Goal: Transaction & Acquisition: Purchase product/service

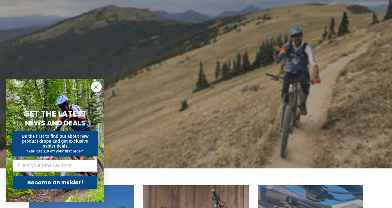
scroll to position [61, 0]
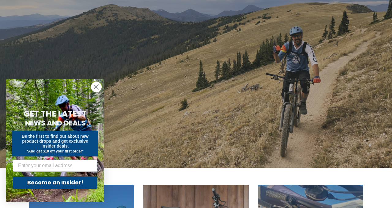
click at [96, 85] on circle "Close dialog" at bounding box center [96, 87] width 10 height 10
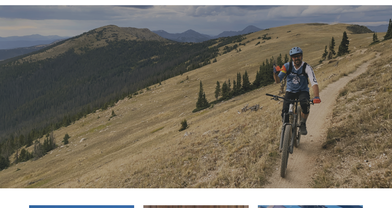
scroll to position [0, 0]
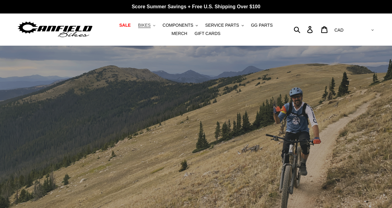
click at [138, 28] on button "BIKES .cls-1{fill:#231f20}" at bounding box center [146, 25] width 23 height 8
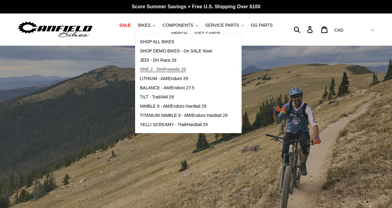
click at [162, 71] on span "ONE.2 - DH/Freeride 29" at bounding box center [163, 69] width 46 height 5
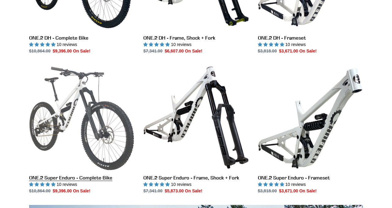
scroll to position [268, 0]
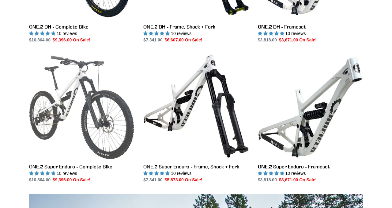
click at [70, 116] on link "ONE.2 Super Enduro - Complete Bike" at bounding box center [81, 118] width 105 height 129
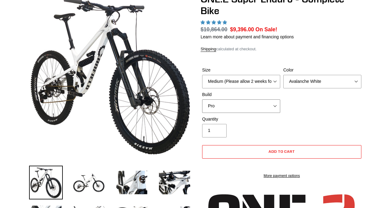
click at [270, 107] on select "Pro" at bounding box center [241, 105] width 78 height 13
select select "highest-rating"
click at [202, 99] on select "Pro" at bounding box center [241, 105] width 78 height 13
click at [318, 84] on select "Avalanche White Bentonite Grey" at bounding box center [322, 81] width 78 height 13
click at [283, 75] on select "Avalanche White Bentonite Grey" at bounding box center [322, 81] width 78 height 13
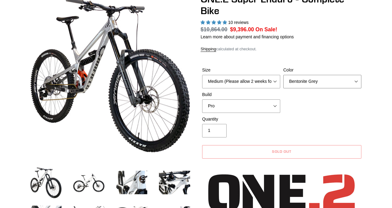
click at [309, 84] on select "Avalanche White Bentonite Grey" at bounding box center [322, 81] width 78 height 13
click at [283, 75] on select "Avalanche White Bentonite Grey" at bounding box center [322, 81] width 78 height 13
click at [309, 77] on select "Avalanche White Bentonite Grey" at bounding box center [322, 81] width 78 height 13
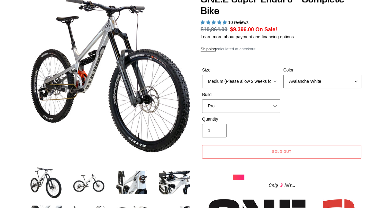
click at [283, 75] on select "Avalanche White Bentonite Grey" at bounding box center [322, 81] width 78 height 13
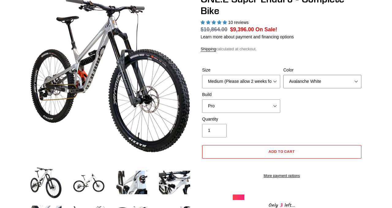
click at [310, 80] on select "Avalanche White Bentonite Grey" at bounding box center [322, 81] width 78 height 13
click at [283, 75] on select "Avalanche White Bentonite Grey" at bounding box center [322, 81] width 78 height 13
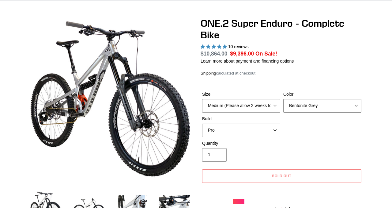
scroll to position [45, 0]
click at [317, 102] on select "Avalanche White Bentonite Grey" at bounding box center [322, 105] width 78 height 13
select select "Avalanche White"
click at [283, 99] on select "Avalanche White Bentonite Grey" at bounding box center [322, 105] width 78 height 13
click at [268, 108] on select "Medium (Please allow 2 weeks for delivery) Large (Sold Out)" at bounding box center [241, 105] width 78 height 13
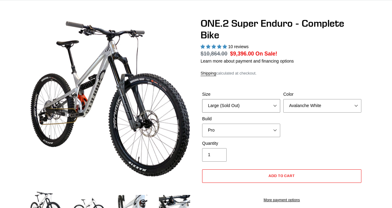
click at [202, 99] on select "Medium (Please allow 2 weeks for delivery) Large (Sold Out)" at bounding box center [241, 105] width 78 height 13
click at [262, 104] on select "Medium (Please allow 2 weeks for delivery) Large (Sold Out)" at bounding box center [241, 105] width 78 height 13
select select "Medium (Please allow 2 weeks for delivery)"
click at [202, 99] on select "Medium (Please allow 2 weeks for delivery) Large (Sold Out)" at bounding box center [241, 105] width 78 height 13
click at [222, 152] on input "1" at bounding box center [214, 154] width 25 height 13
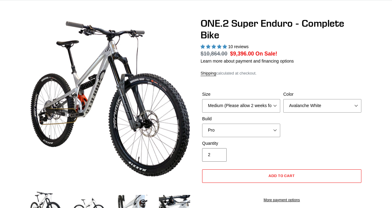
click at [219, 152] on input "2" at bounding box center [214, 154] width 25 height 13
click at [219, 152] on input "3" at bounding box center [214, 154] width 25 height 13
click at [219, 152] on input "4" at bounding box center [214, 154] width 25 height 13
click at [219, 152] on input "5" at bounding box center [214, 154] width 25 height 13
click at [219, 152] on input "6" at bounding box center [214, 154] width 25 height 13
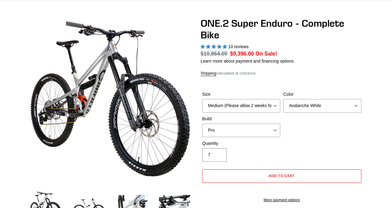
click at [219, 152] on input "7" at bounding box center [214, 154] width 25 height 13
click at [219, 152] on input "8" at bounding box center [214, 154] width 25 height 13
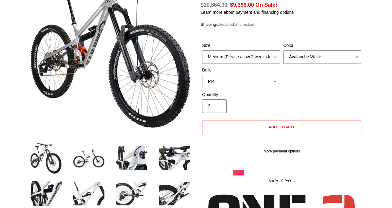
scroll to position [93, 0]
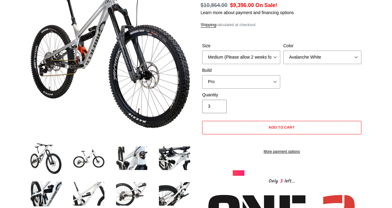
click at [219, 105] on input "3" at bounding box center [214, 106] width 25 height 13
click at [219, 105] on input "4" at bounding box center [214, 106] width 25 height 13
click at [219, 105] on input "5" at bounding box center [214, 106] width 25 height 13
click at [219, 105] on input "6" at bounding box center [214, 106] width 25 height 13
click at [219, 105] on input "7" at bounding box center [214, 106] width 25 height 13
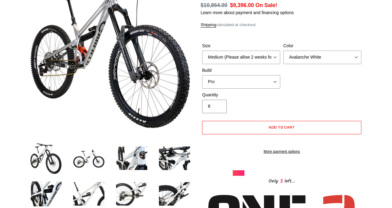
click at [219, 105] on input "8" at bounding box center [214, 106] width 25 height 13
click at [219, 108] on input "7" at bounding box center [214, 106] width 25 height 13
click at [219, 108] on input "6" at bounding box center [214, 106] width 25 height 13
click at [219, 108] on input "5" at bounding box center [214, 106] width 25 height 13
click at [219, 108] on input "4" at bounding box center [214, 106] width 25 height 13
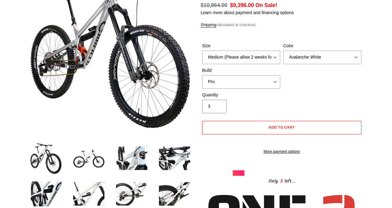
click at [219, 108] on input "3" at bounding box center [214, 106] width 25 height 13
click at [219, 108] on input "2" at bounding box center [214, 106] width 25 height 13
click at [219, 108] on input "1" at bounding box center [214, 106] width 25 height 13
click at [219, 105] on input "2" at bounding box center [214, 106] width 25 height 13
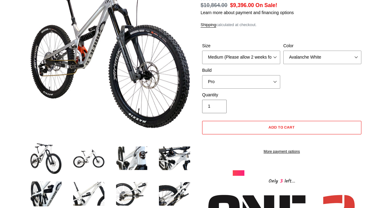
type input "1"
click at [220, 107] on input "1" at bounding box center [214, 106] width 25 height 13
click at [339, 62] on select "Avalanche White Bentonite Grey" at bounding box center [322, 57] width 78 height 13
select select "Bentonite Grey"
click at [283, 51] on select "Avalanche White Bentonite Grey" at bounding box center [322, 57] width 78 height 13
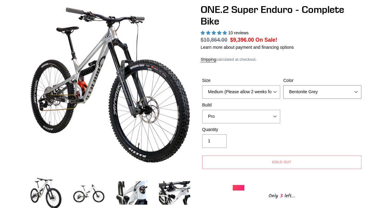
scroll to position [60, 0]
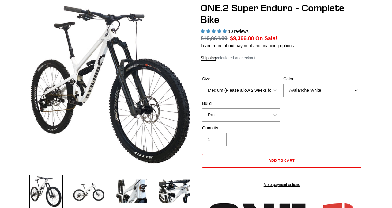
scroll to position [60, 0]
select select "highest-rating"
click at [336, 89] on select "Avalanche White Bentonite Grey" at bounding box center [322, 90] width 78 height 13
select select "Bentonite Grey"
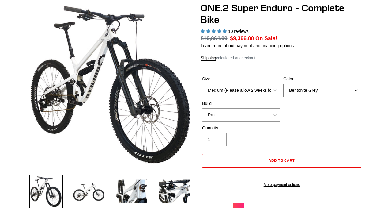
click at [283, 84] on select "Avalanche White Bentonite Grey" at bounding box center [322, 90] width 78 height 13
